Goal: Information Seeking & Learning: Learn about a topic

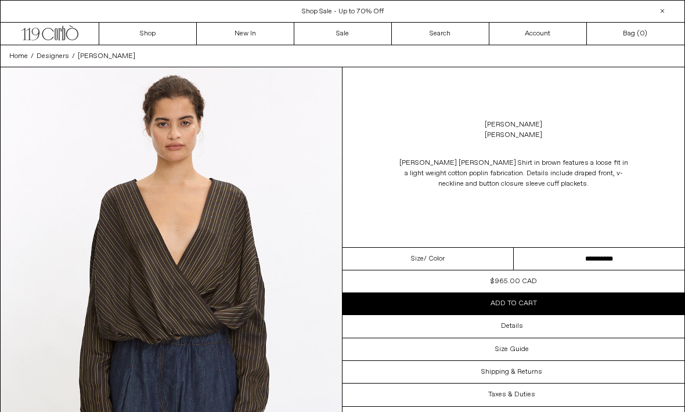
click at [2, 105] on img at bounding box center [171, 280] width 341 height 427
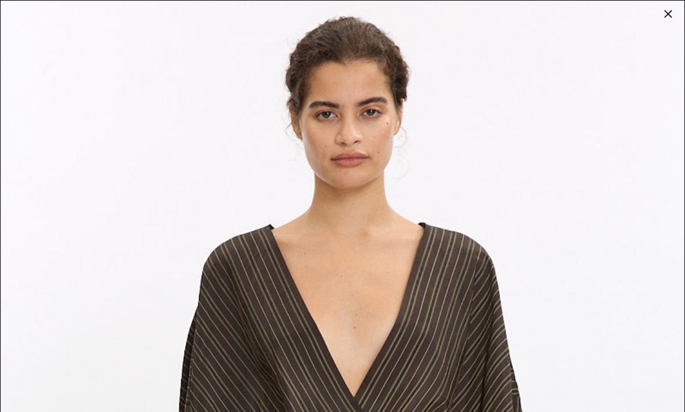
click at [669, 19] on div at bounding box center [668, 14] width 16 height 16
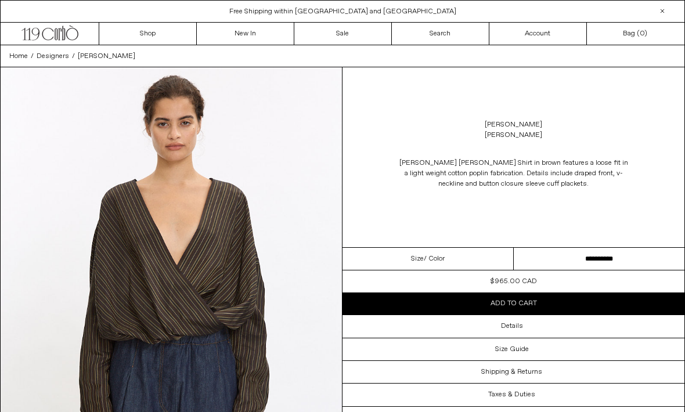
click at [46, 52] on span "Designers" at bounding box center [53, 56] width 32 height 9
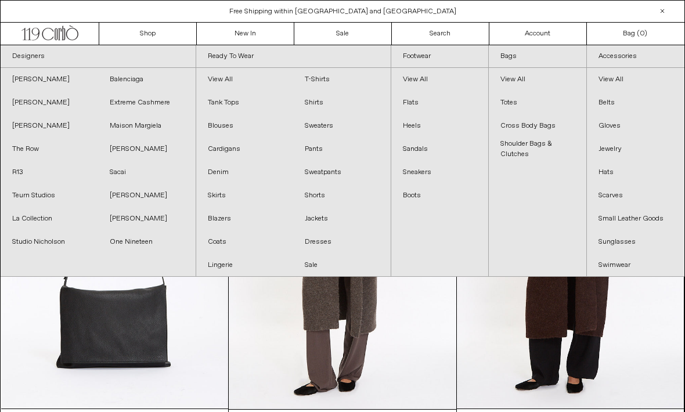
click at [44, 107] on link "[PERSON_NAME]" at bounding box center [49, 102] width 97 height 23
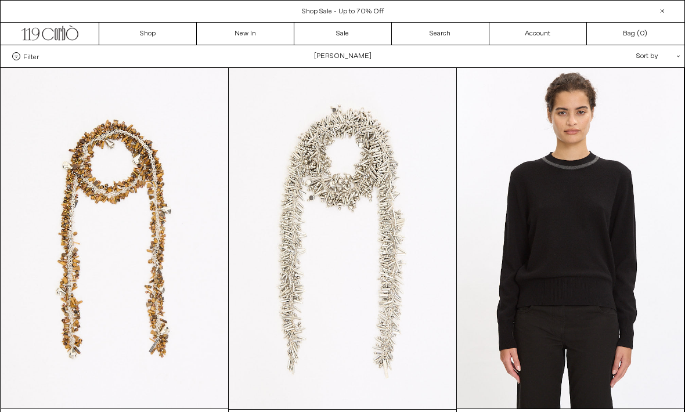
click at [564, 209] on at bounding box center [570, 238] width 227 height 341
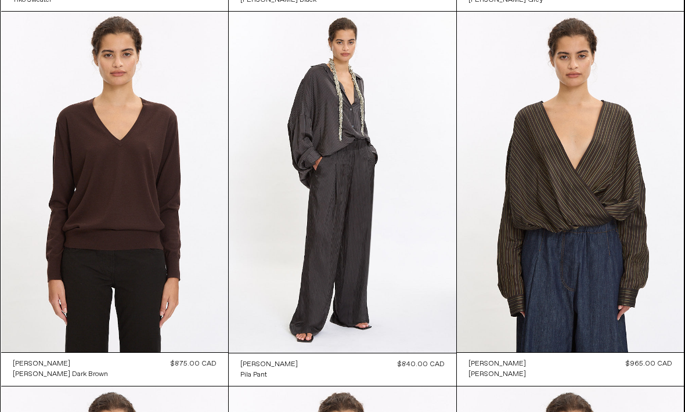
scroll to position [785, 0]
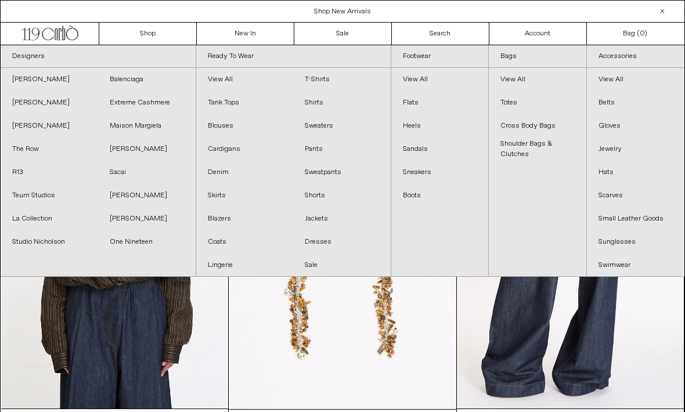
click at [32, 146] on link "The Row" at bounding box center [49, 149] width 97 height 23
click at [120, 74] on link "Balenciaga" at bounding box center [146, 79] width 97 height 23
click at [122, 175] on link "Sacai" at bounding box center [146, 172] width 97 height 23
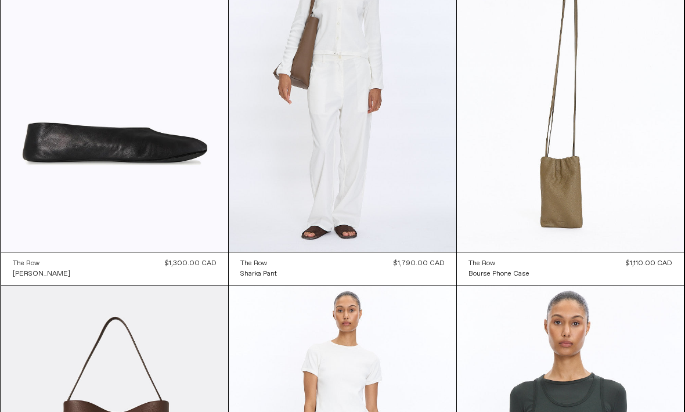
scroll to position [2008, 0]
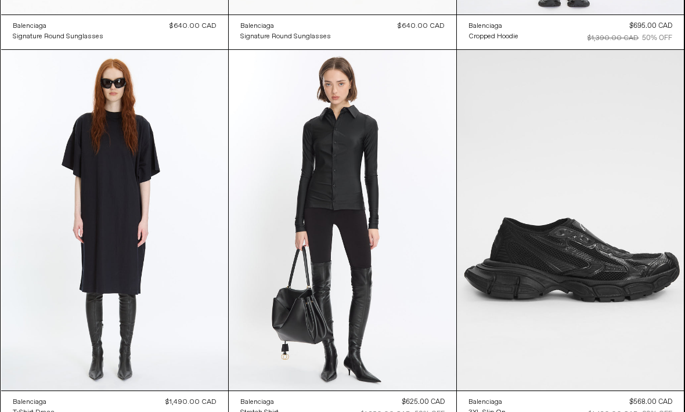
scroll to position [2274, 0]
click at [104, 212] on at bounding box center [114, 220] width 227 height 341
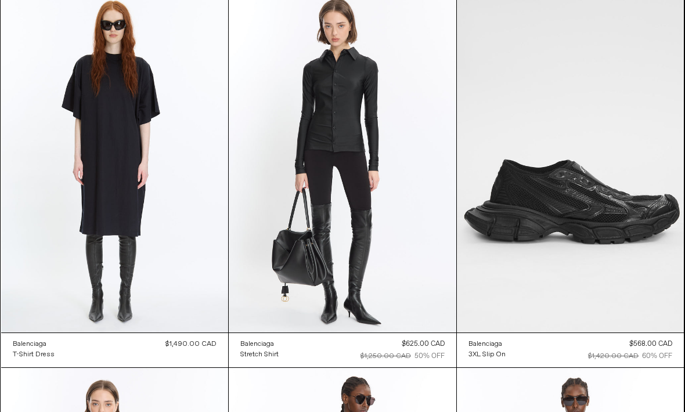
scroll to position [2304, 0]
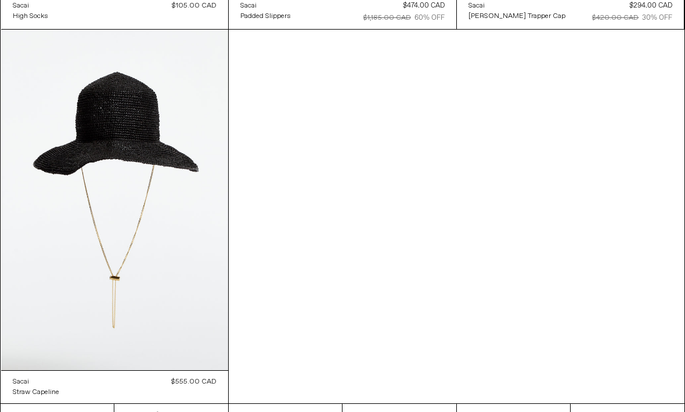
scroll to position [3048, 0]
